Goal: Information Seeking & Learning: Check status

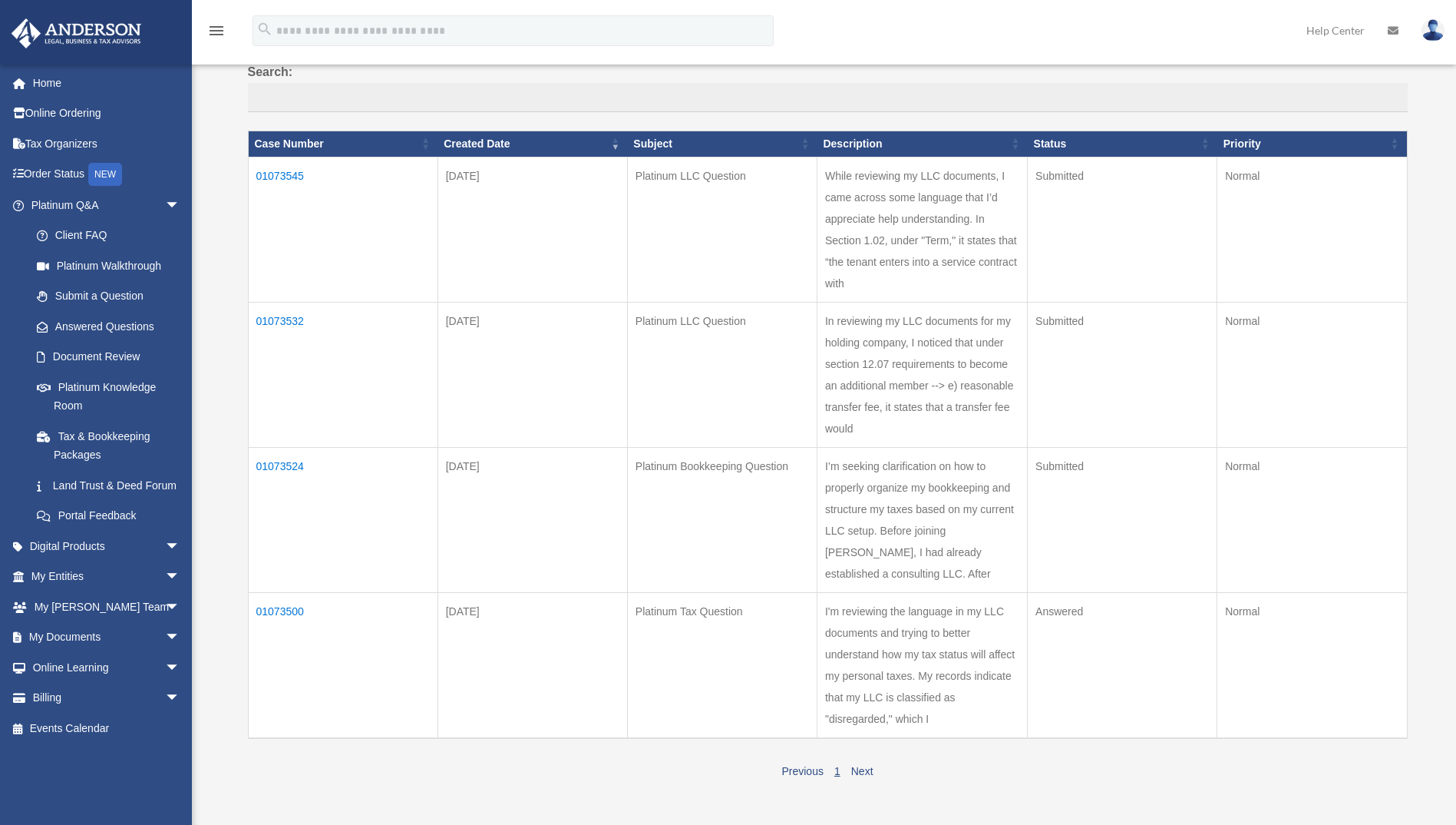
scroll to position [153, 0]
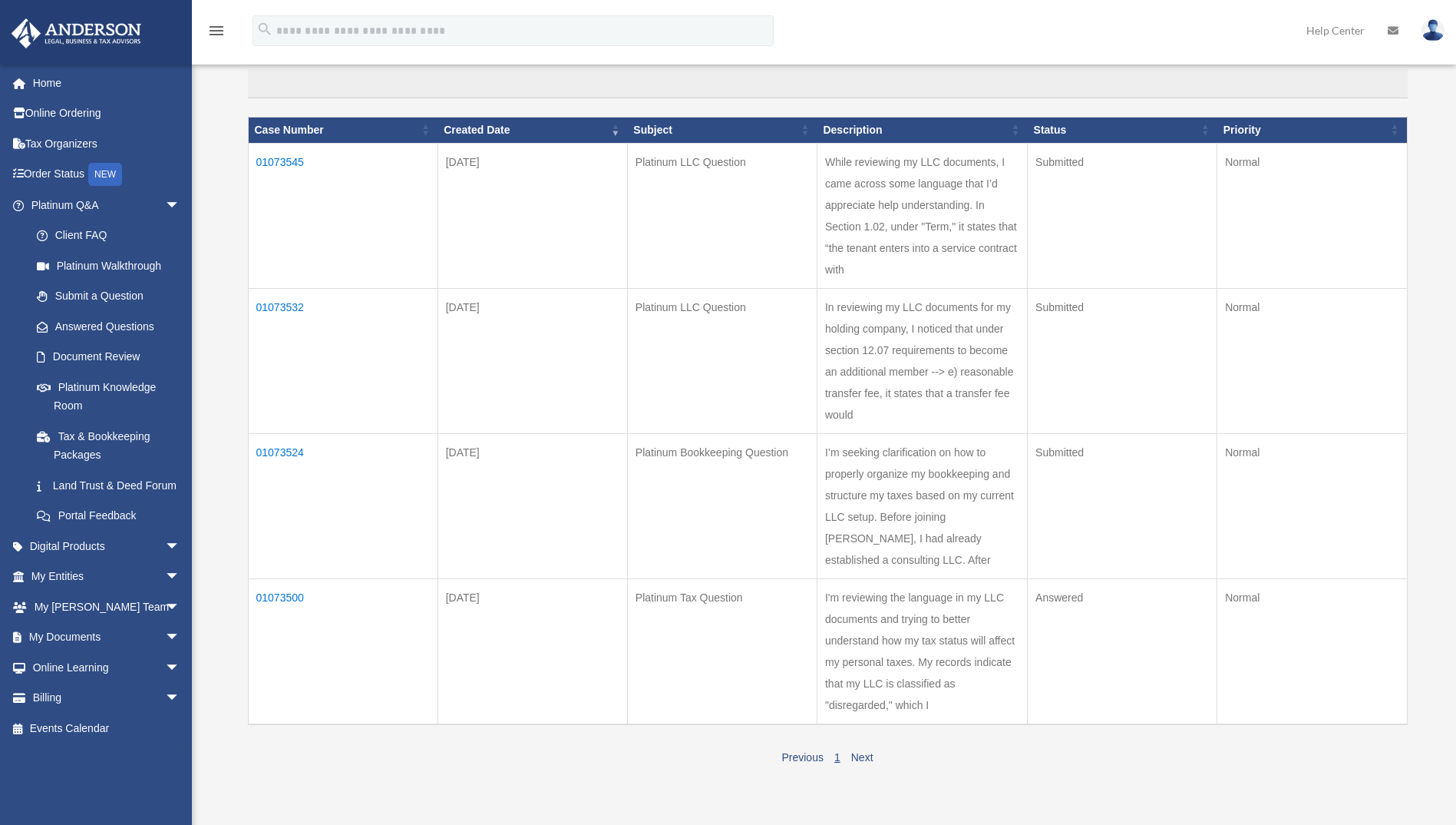
click at [288, 593] on td "01073500" at bounding box center [342, 651] width 190 height 146
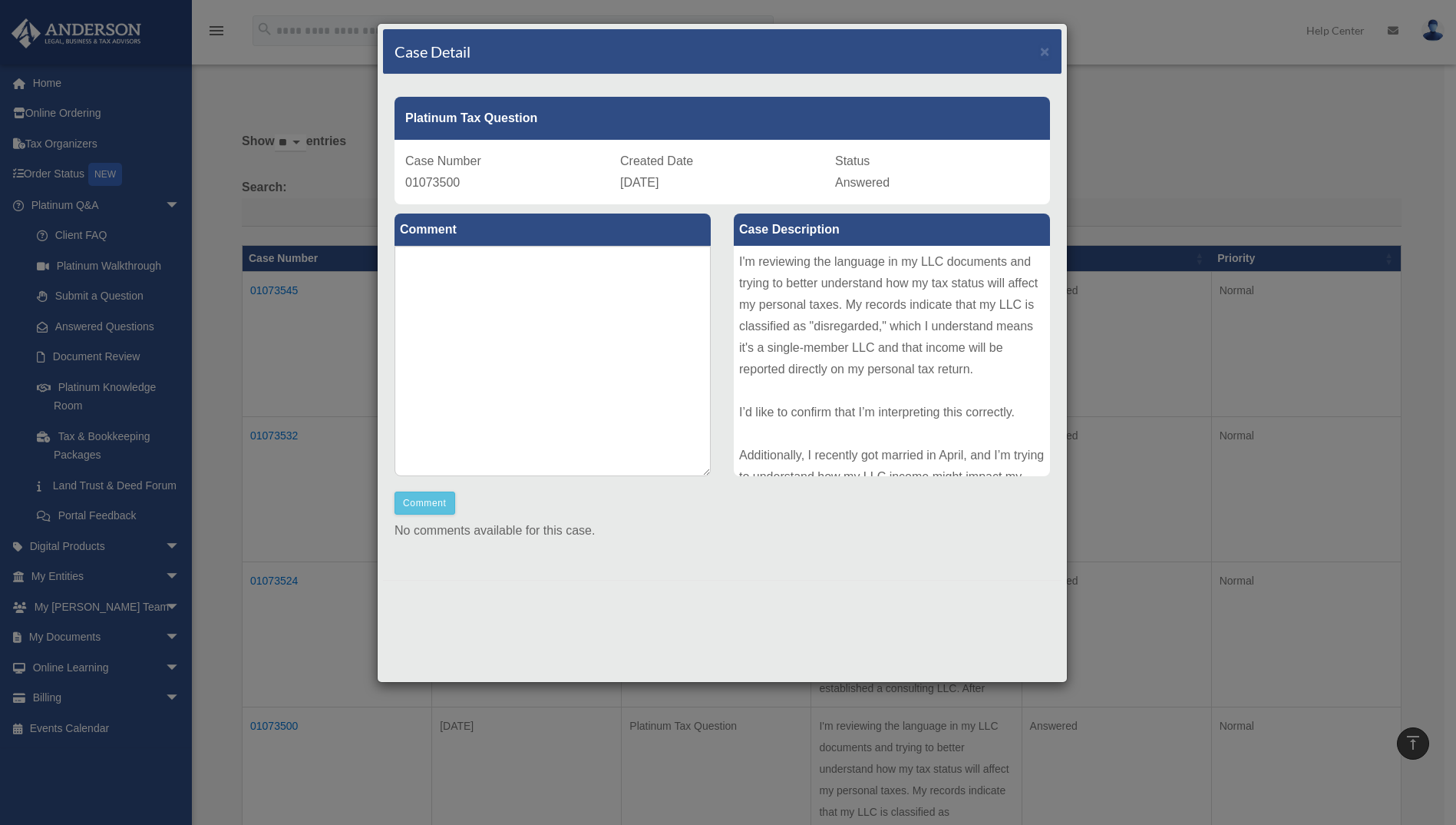
scroll to position [0, 0]
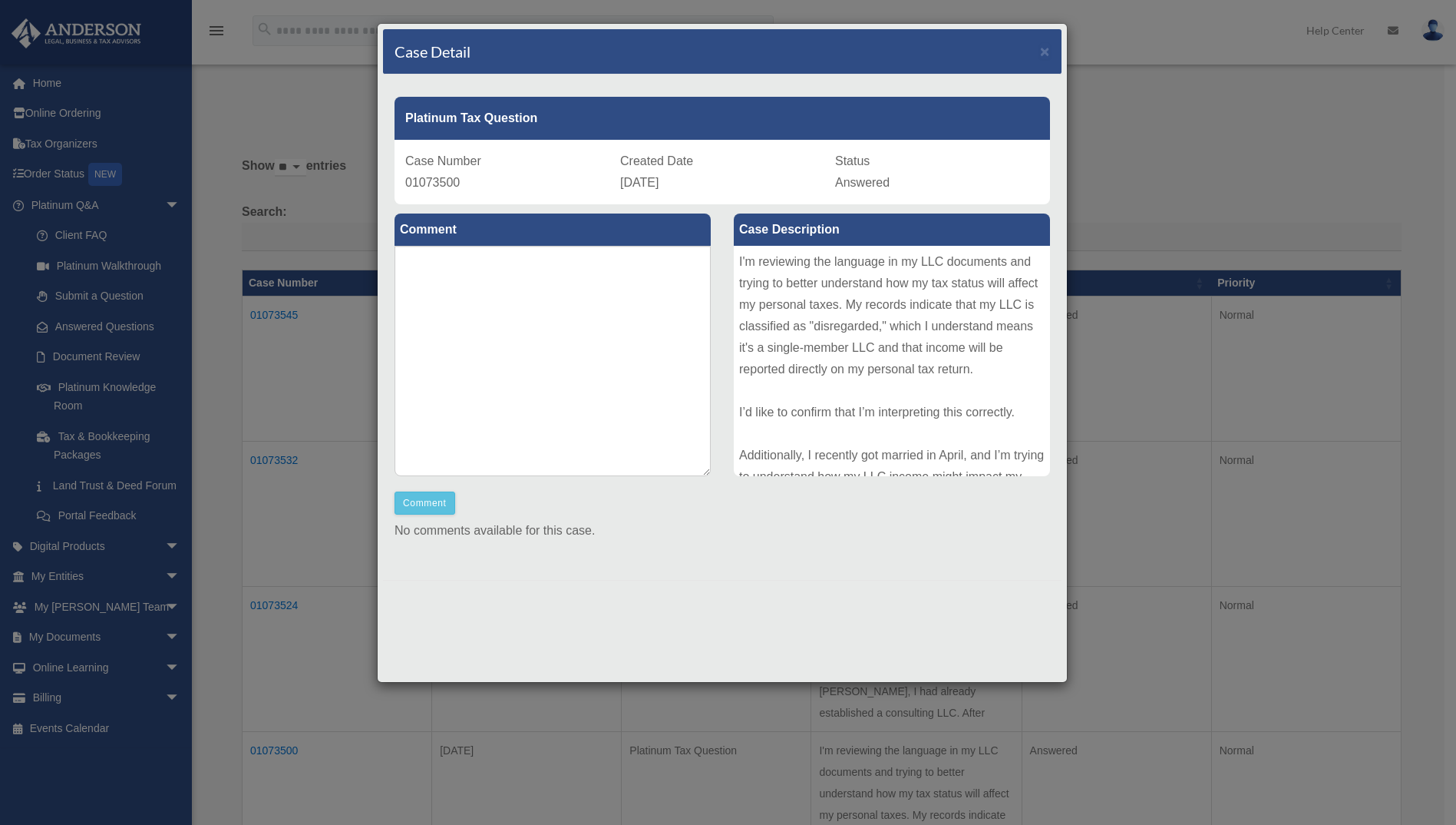
click at [849, 174] on div "Status Answered" at bounding box center [936, 172] width 204 height 43
click at [618, 126] on div "Platinum Tax Question" at bounding box center [722, 118] width 655 height 43
click at [845, 235] on label "Case Description" at bounding box center [892, 230] width 317 height 33
click at [1044, 51] on span "×" at bounding box center [1044, 51] width 10 height 17
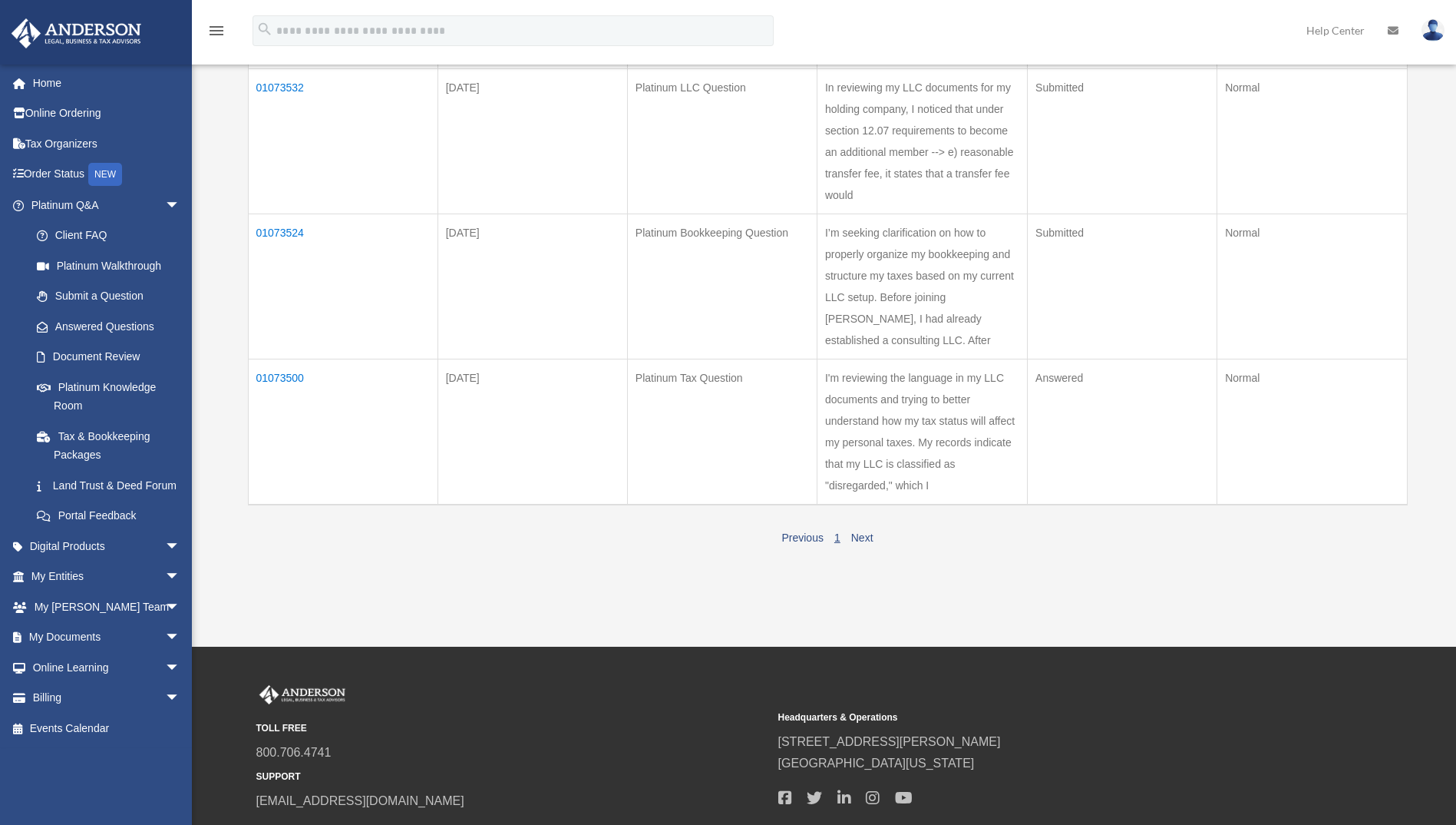
scroll to position [384, 0]
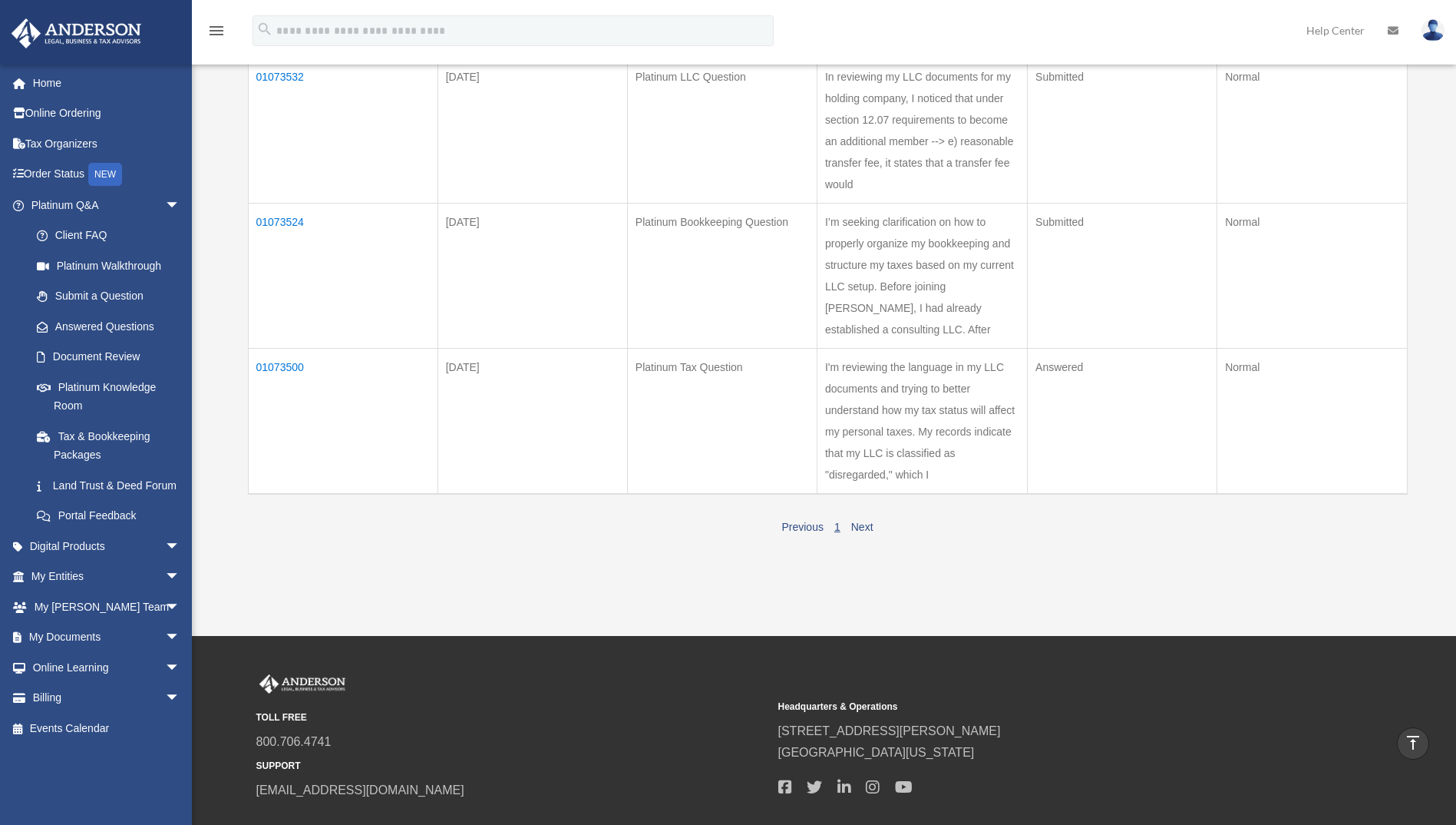
click at [1244, 368] on td "Normal" at bounding box center [1312, 420] width 190 height 146
click at [1096, 357] on td "Answered" at bounding box center [1122, 420] width 190 height 146
click at [1053, 367] on td "Answered" at bounding box center [1122, 420] width 190 height 146
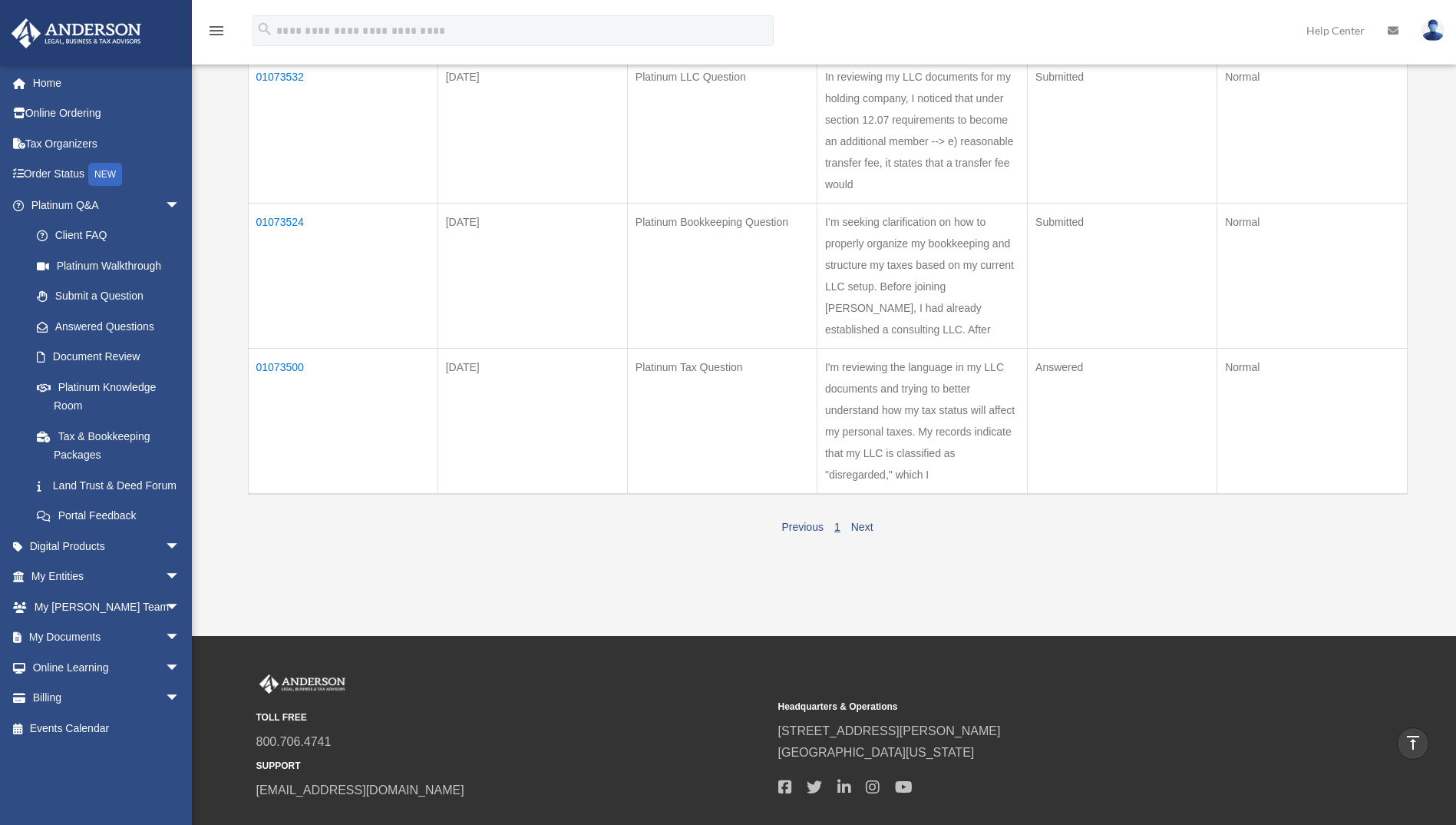
click at [1053, 367] on td "Answered" at bounding box center [1122, 420] width 190 height 146
drag, startPoint x: 1053, startPoint y: 367, endPoint x: 1080, endPoint y: 369, distance: 27.1
click at [1080, 369] on td "Answered" at bounding box center [1122, 420] width 190 height 146
click at [1063, 367] on td "Answered" at bounding box center [1122, 420] width 190 height 146
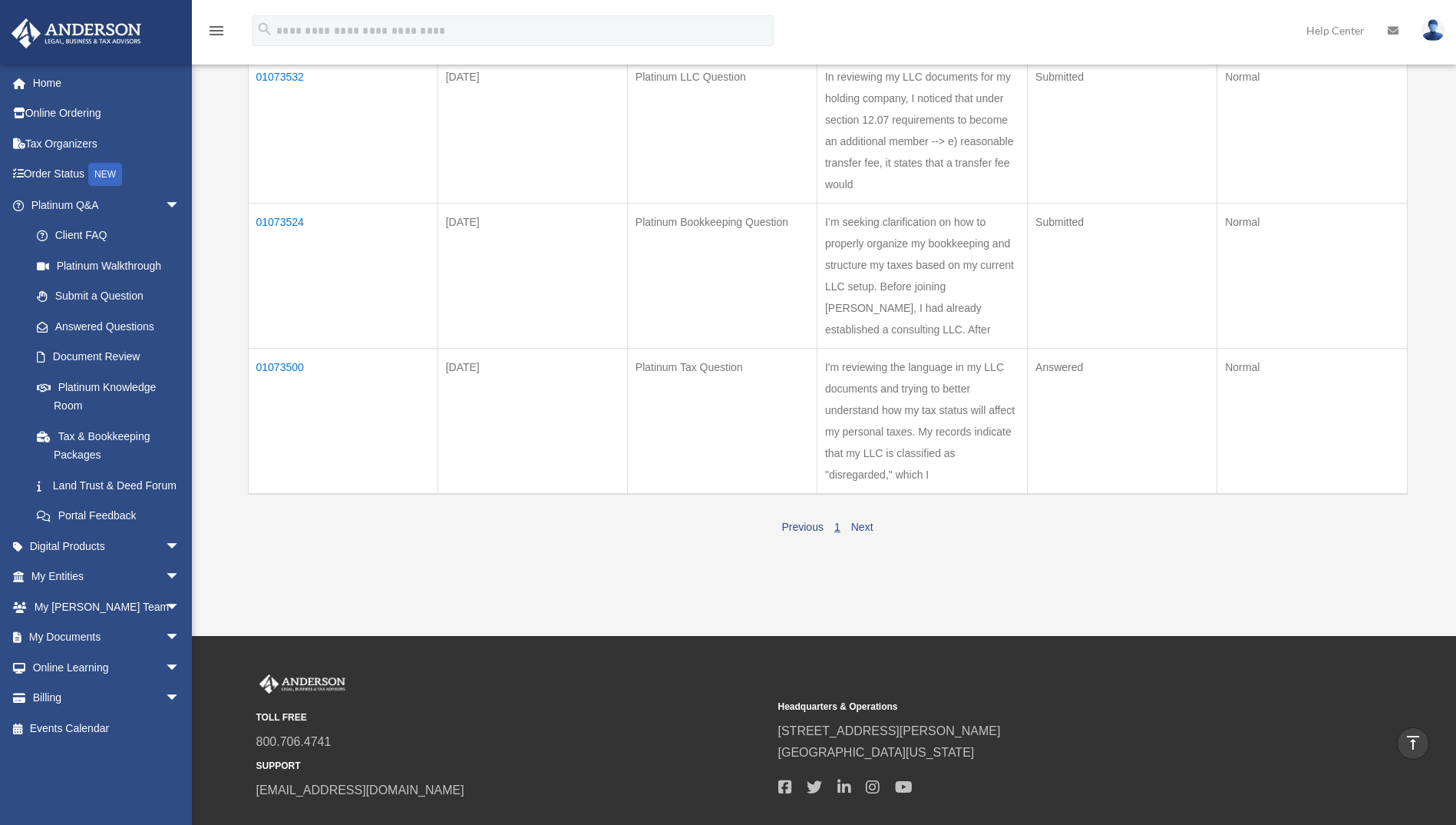
click at [1063, 367] on td "Answered" at bounding box center [1122, 420] width 190 height 146
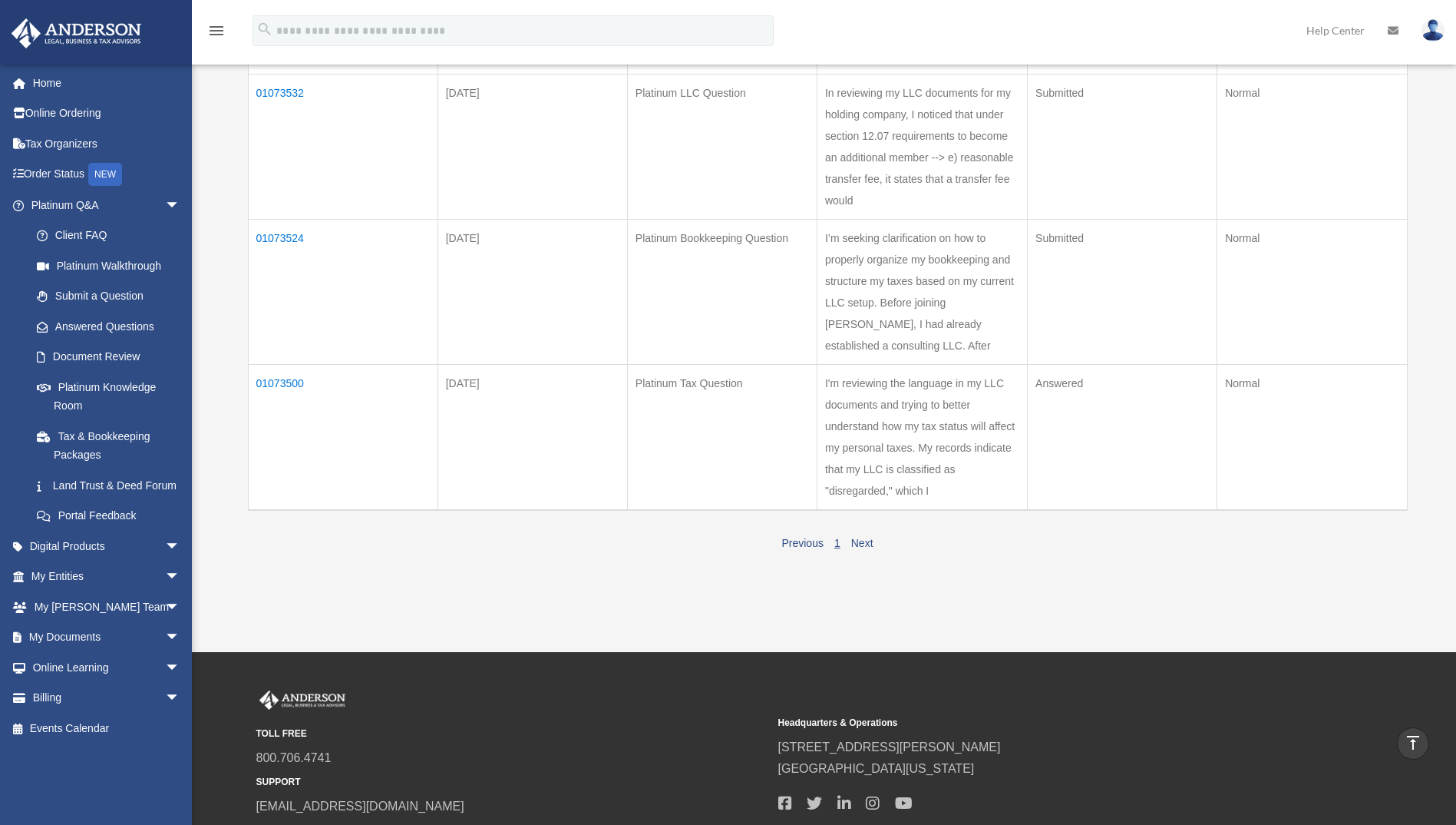
scroll to position [0, 0]
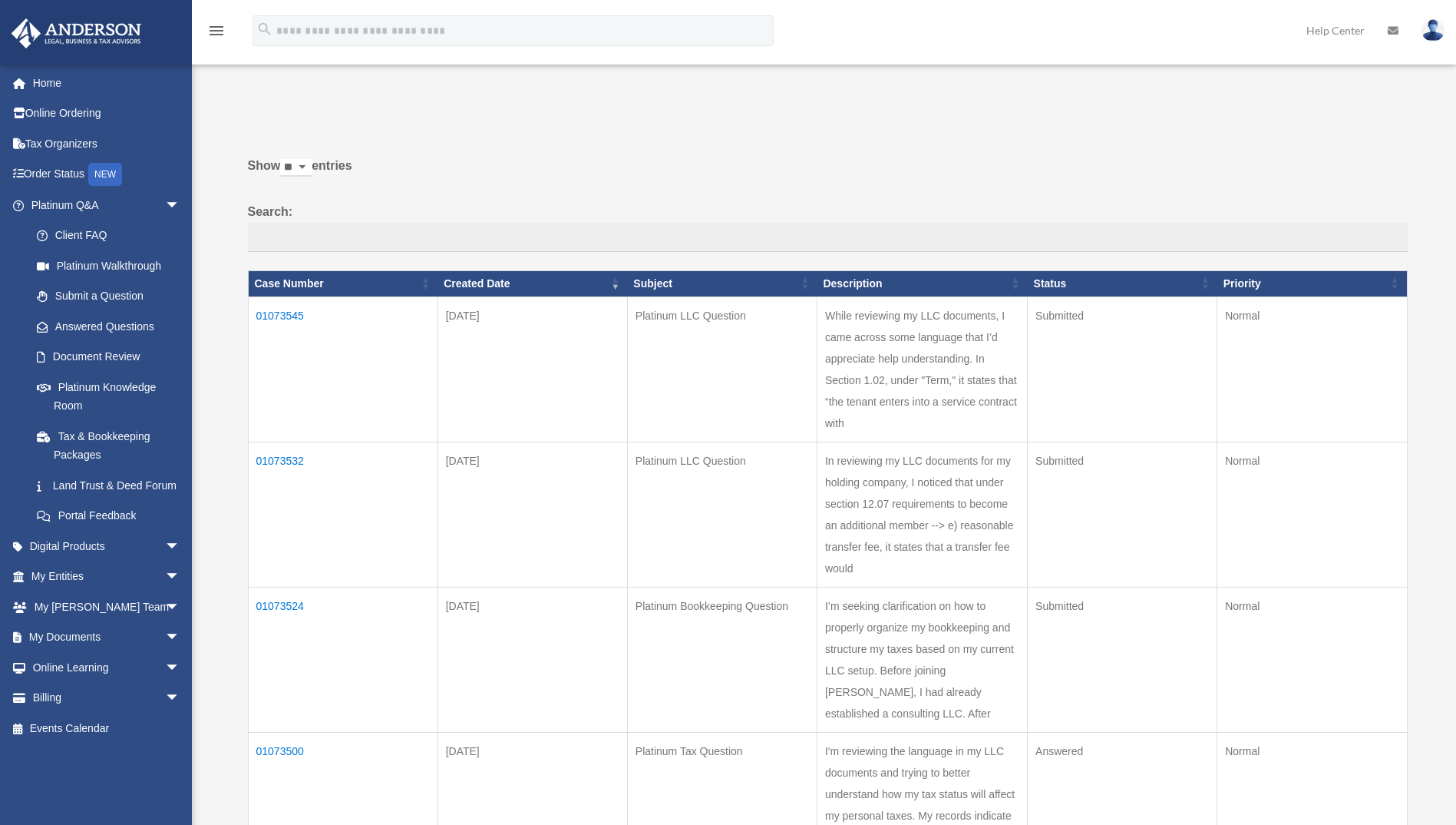
click at [1392, 35] on icon at bounding box center [1392, 31] width 11 height 11
